Goal: Find specific page/section: Find specific page/section

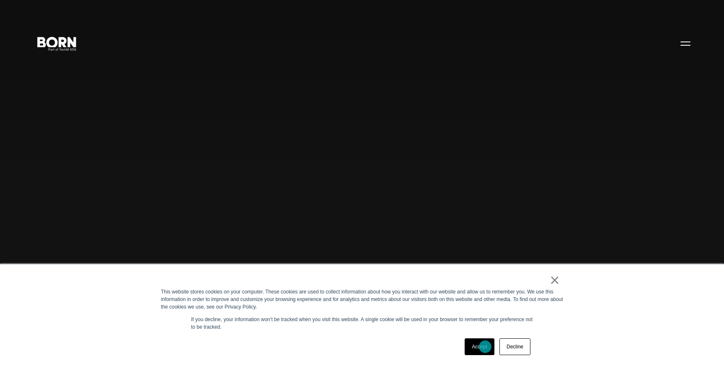
click at [485, 347] on link "Accept" at bounding box center [480, 346] width 30 height 17
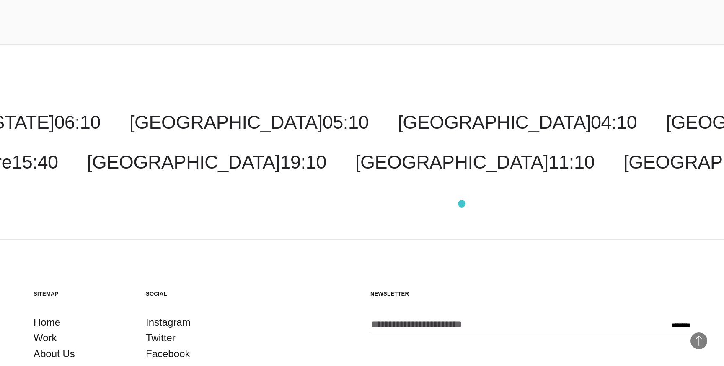
scroll to position [2407, 0]
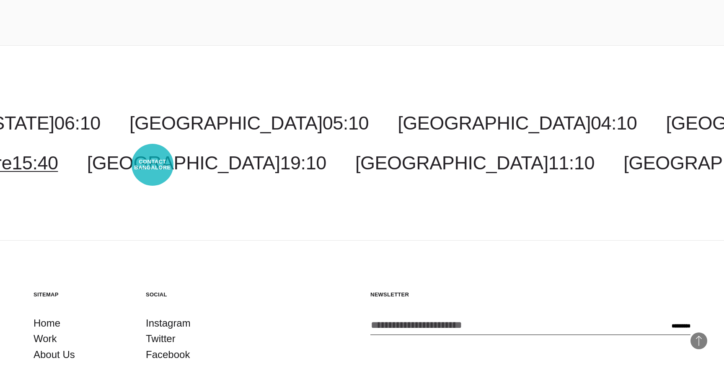
select select "*********"
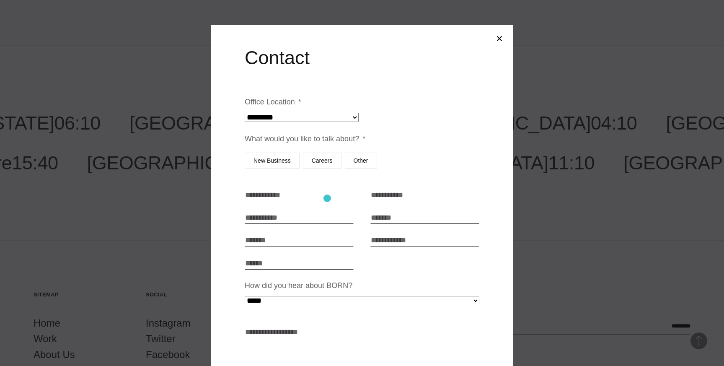
click at [327, 198] on input "First Name * *" at bounding box center [299, 195] width 109 height 13
click at [264, 219] on input "Telephone * *" at bounding box center [299, 217] width 109 height 13
click at [277, 194] on input "First Name * *" at bounding box center [299, 195] width 109 height 13
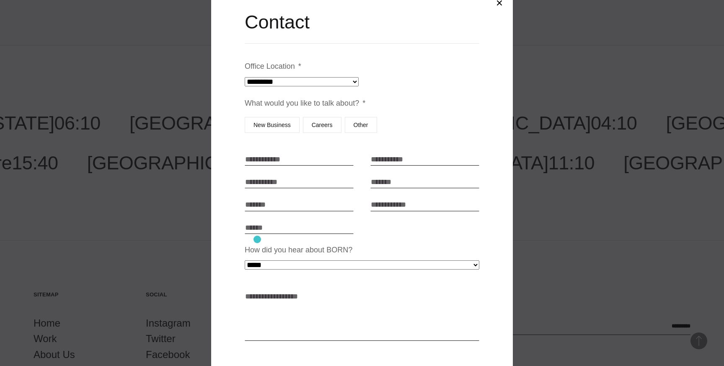
scroll to position [53, 0]
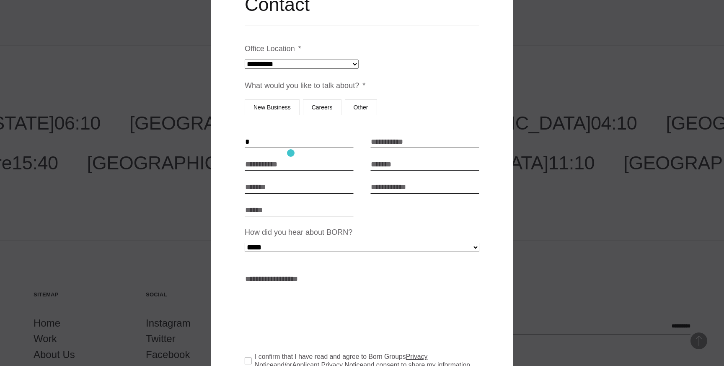
type input "**"
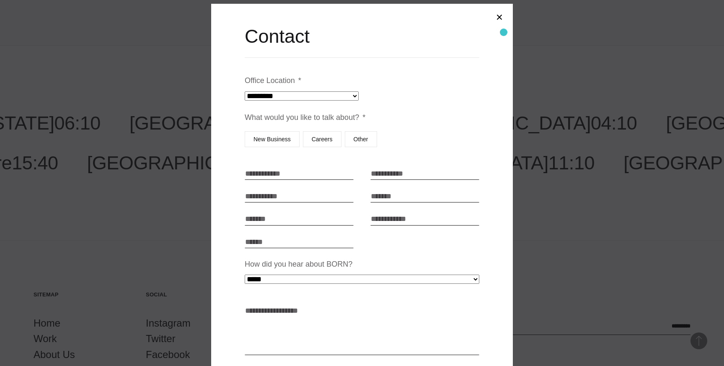
scroll to position [8, 0]
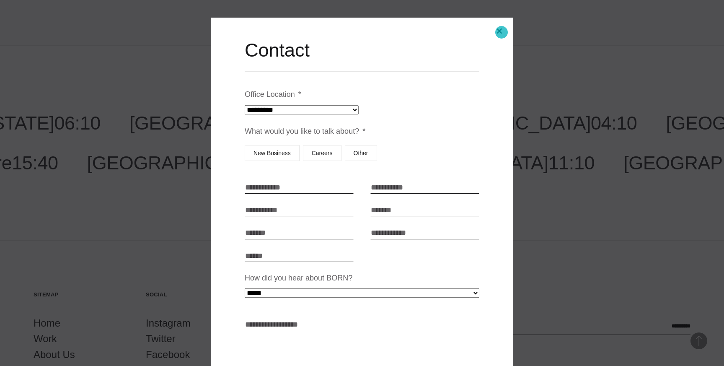
click at [502, 32] on button "Close modal" at bounding box center [499, 31] width 20 height 20
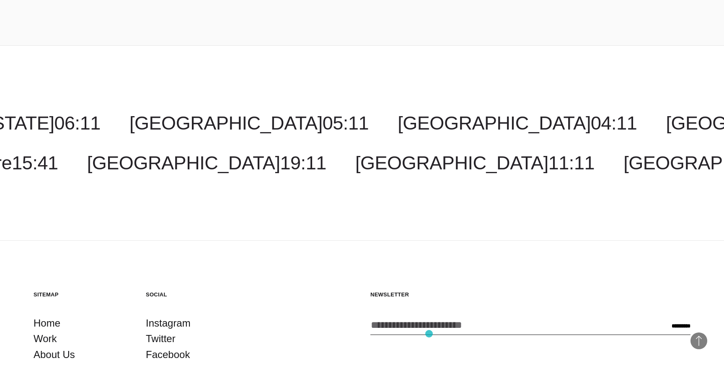
click at [429, 334] on input "Enter your email address *" at bounding box center [509, 325] width 278 height 20
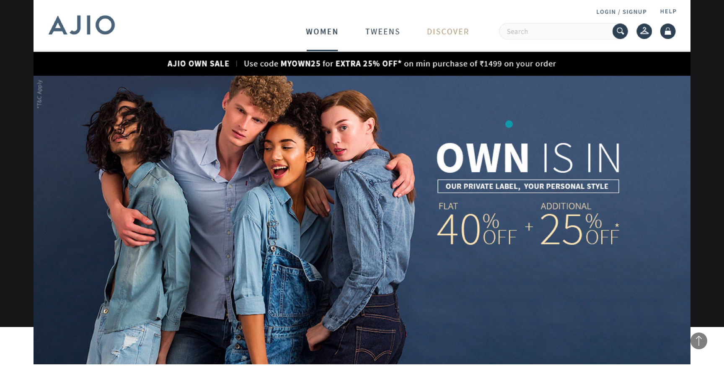
scroll to position [522, 0]
